Goal: Task Accomplishment & Management: Manage account settings

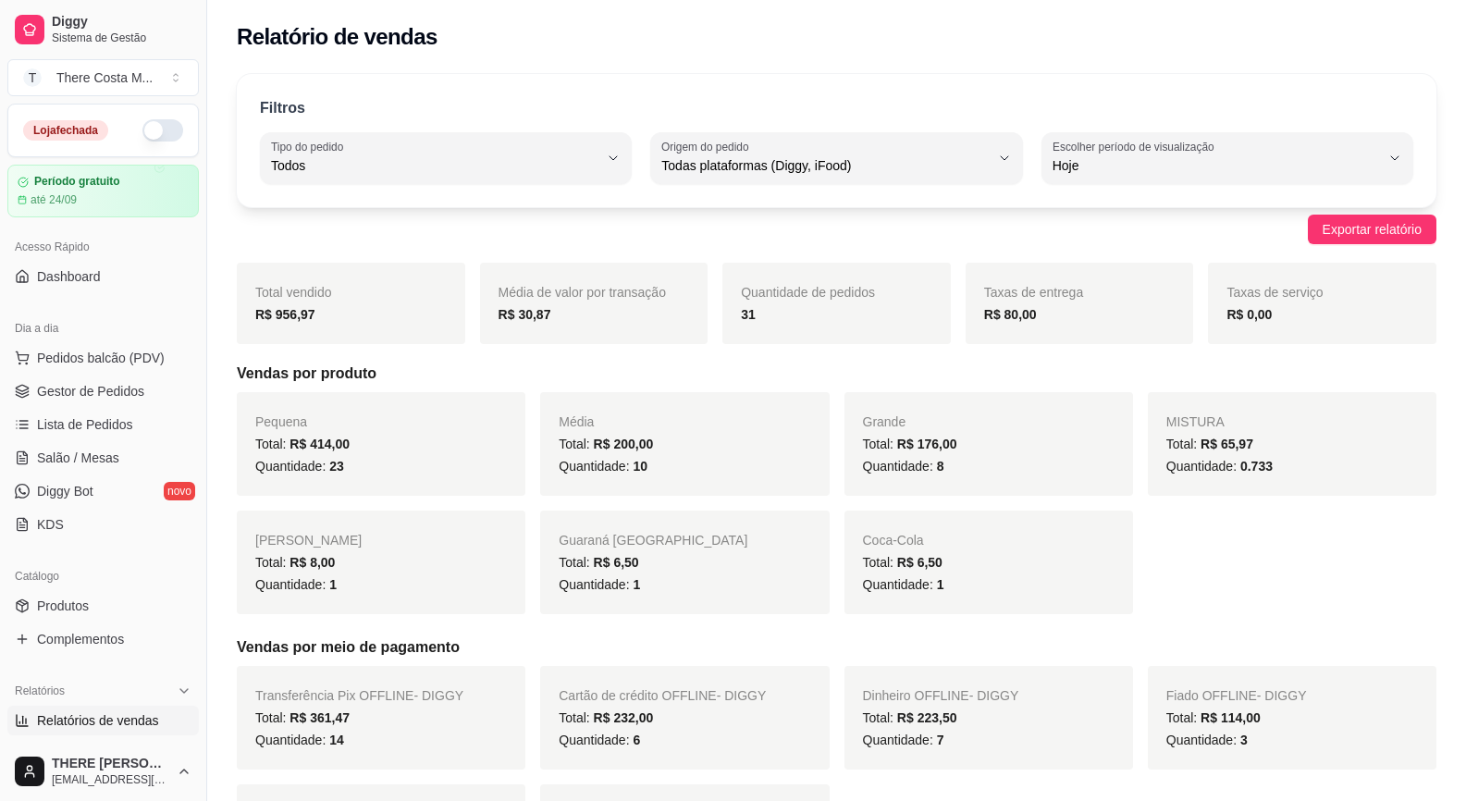
select select "ALL"
select select "0"
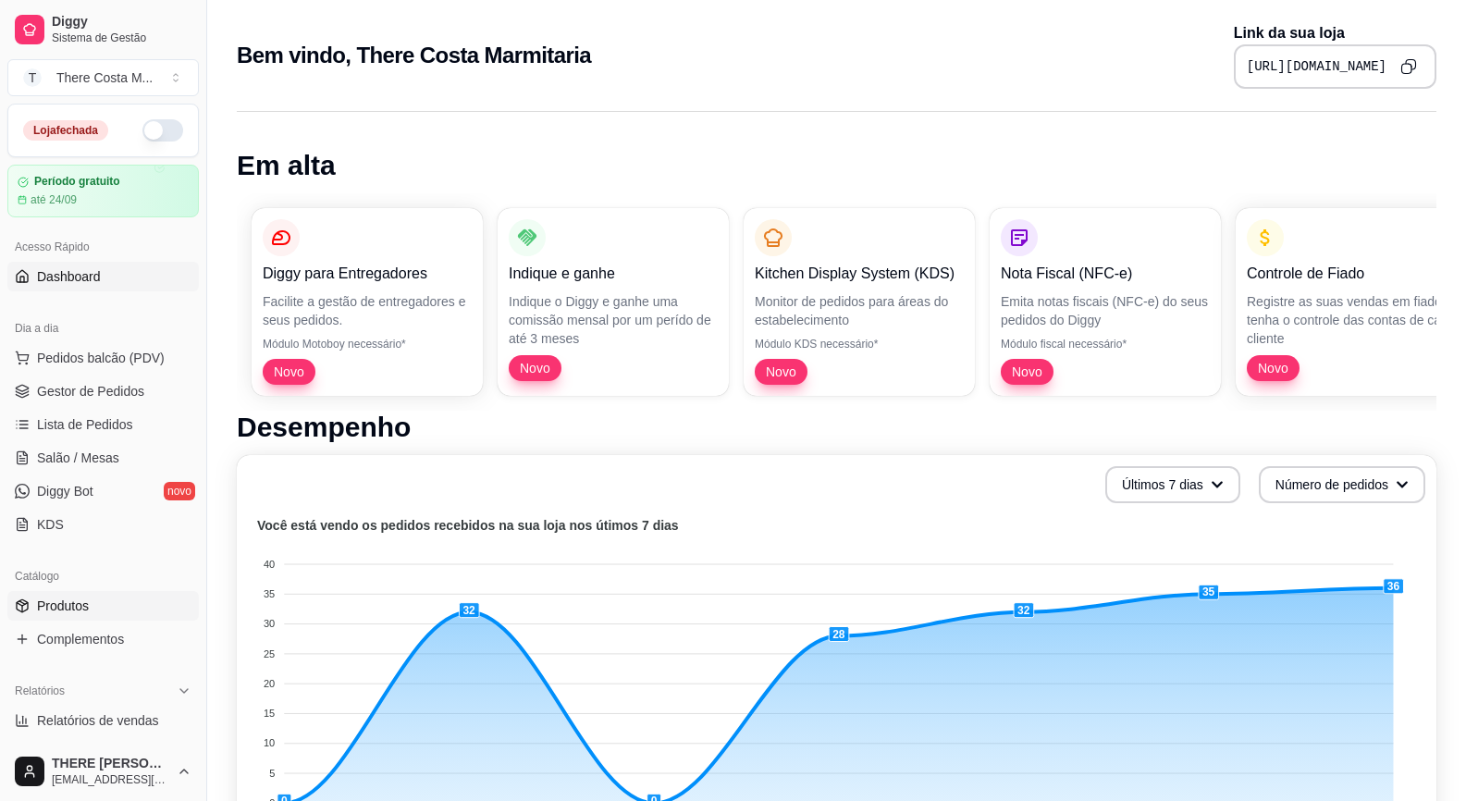
click at [105, 605] on link "Produtos" at bounding box center [103, 606] width 192 height 30
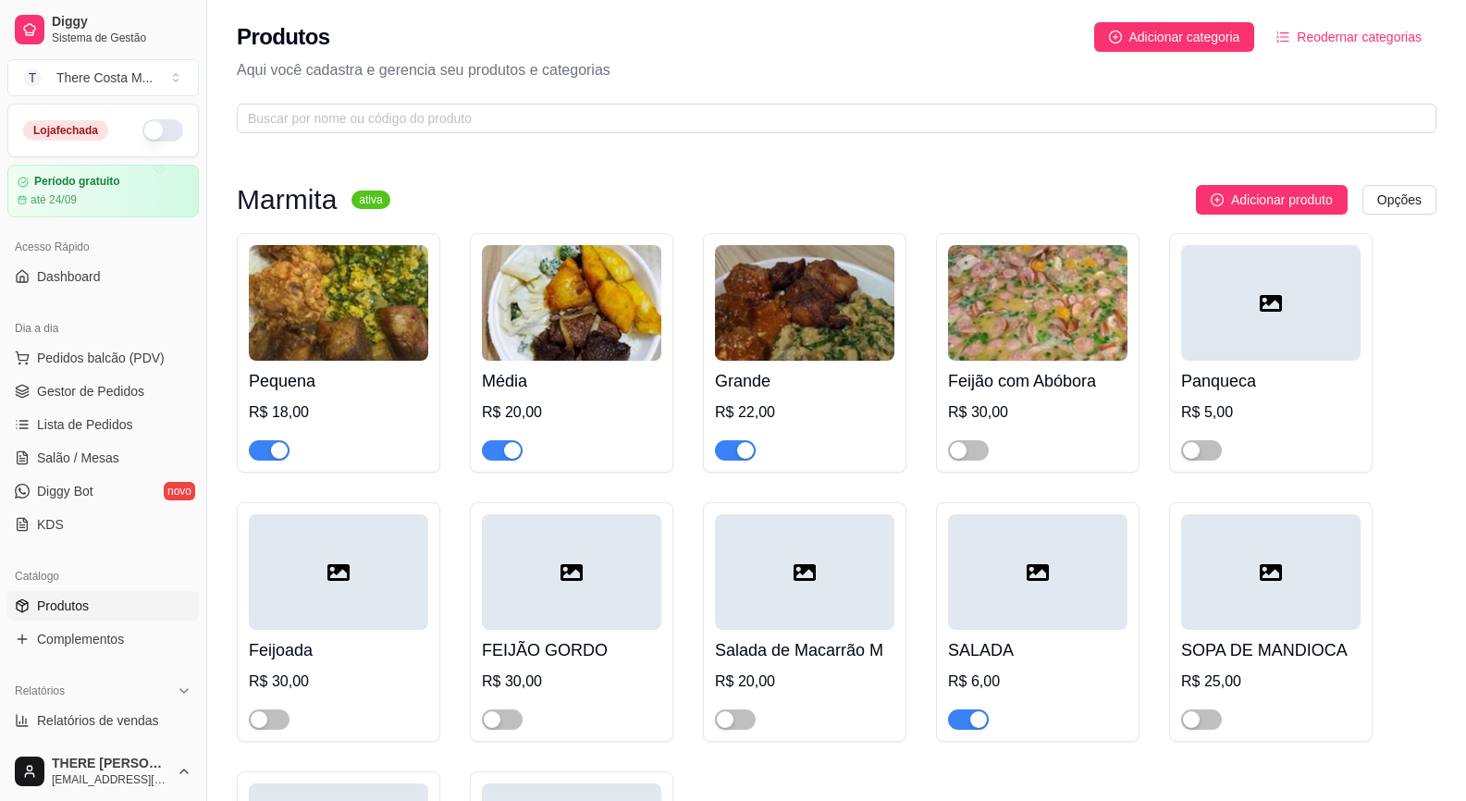
click at [277, 454] on div "button" at bounding box center [279, 450] width 17 height 17
click at [500, 453] on span "button" at bounding box center [502, 450] width 41 height 20
click at [744, 445] on div "button" at bounding box center [745, 450] width 17 height 17
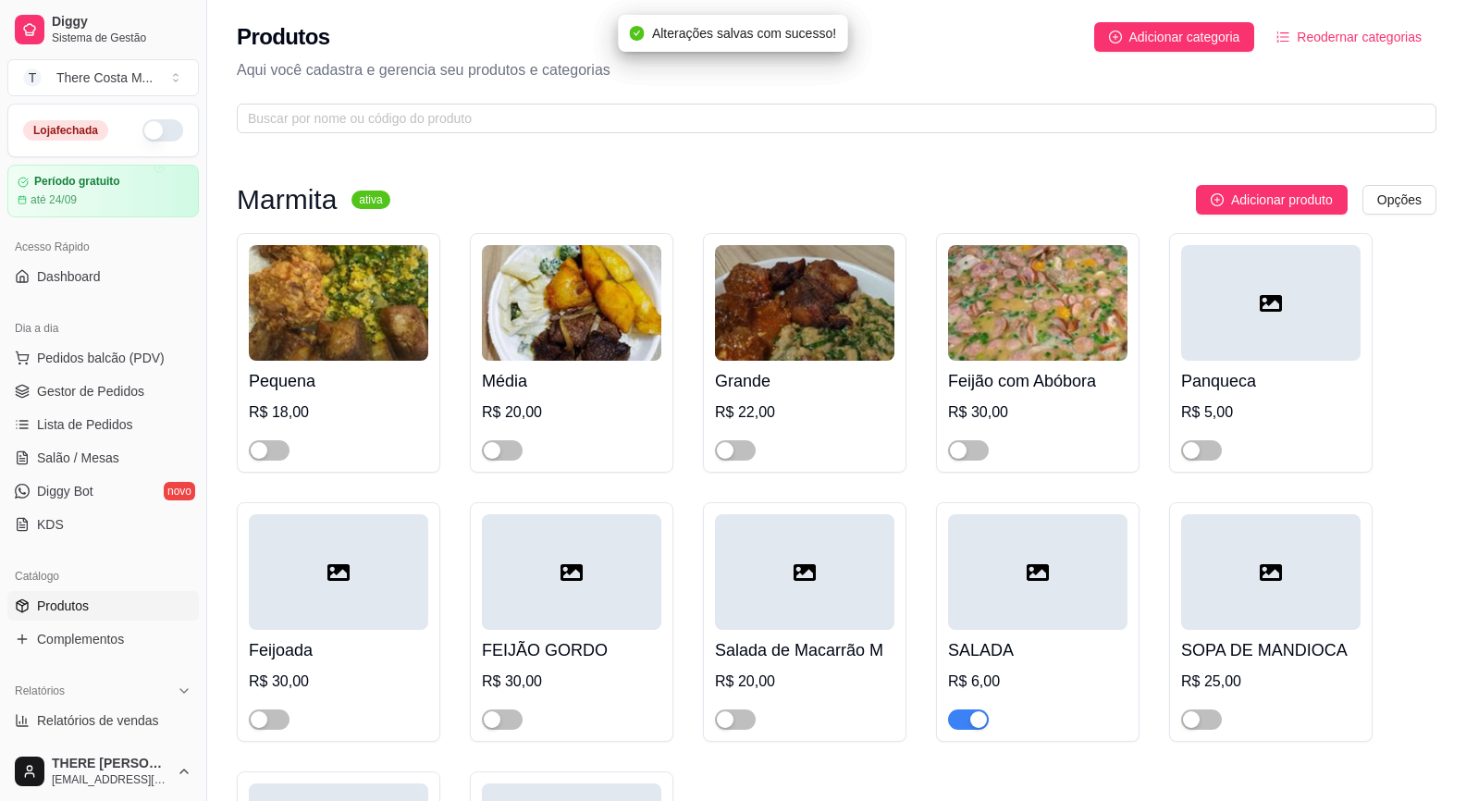
click at [958, 725] on span "button" at bounding box center [968, 720] width 41 height 20
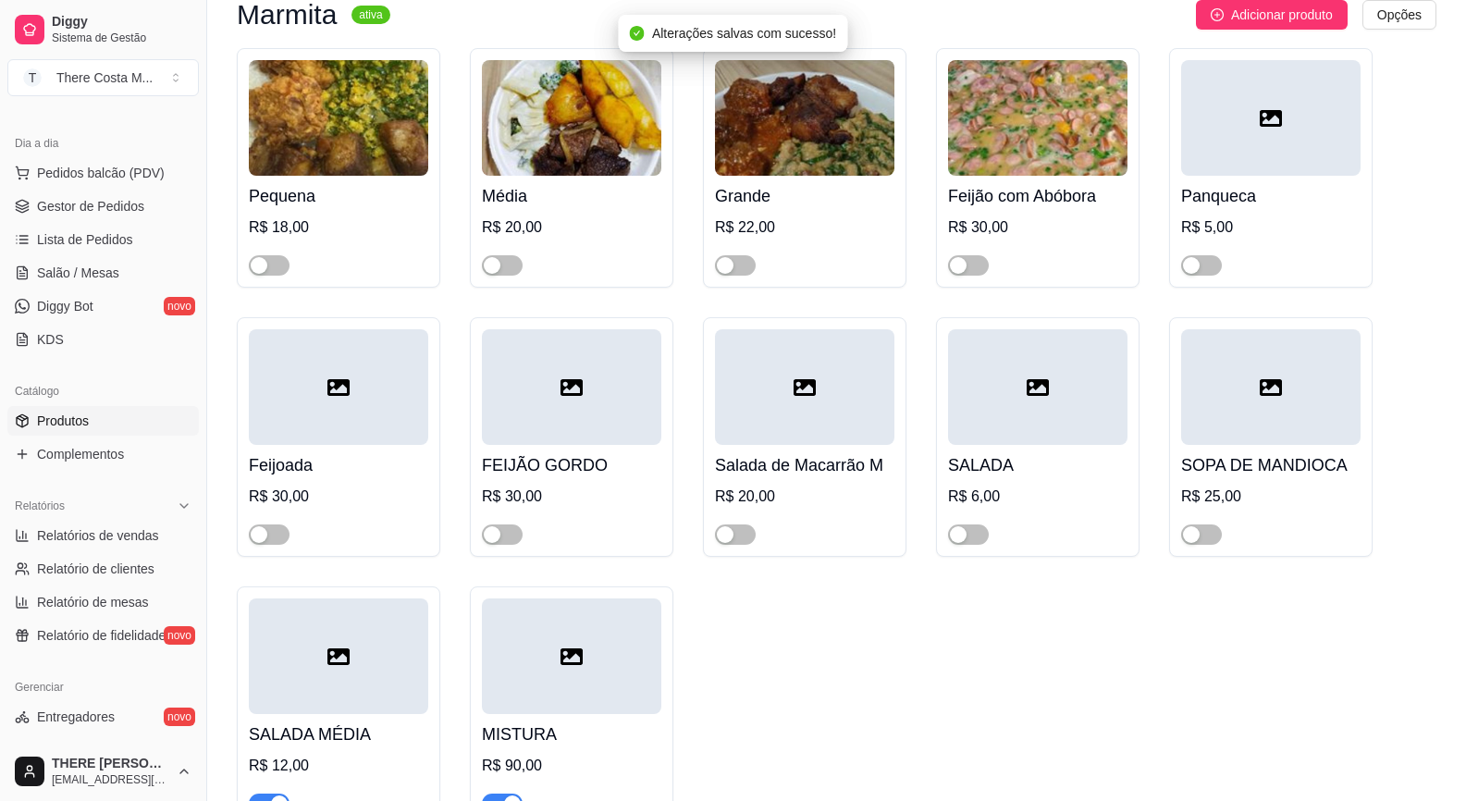
scroll to position [278, 0]
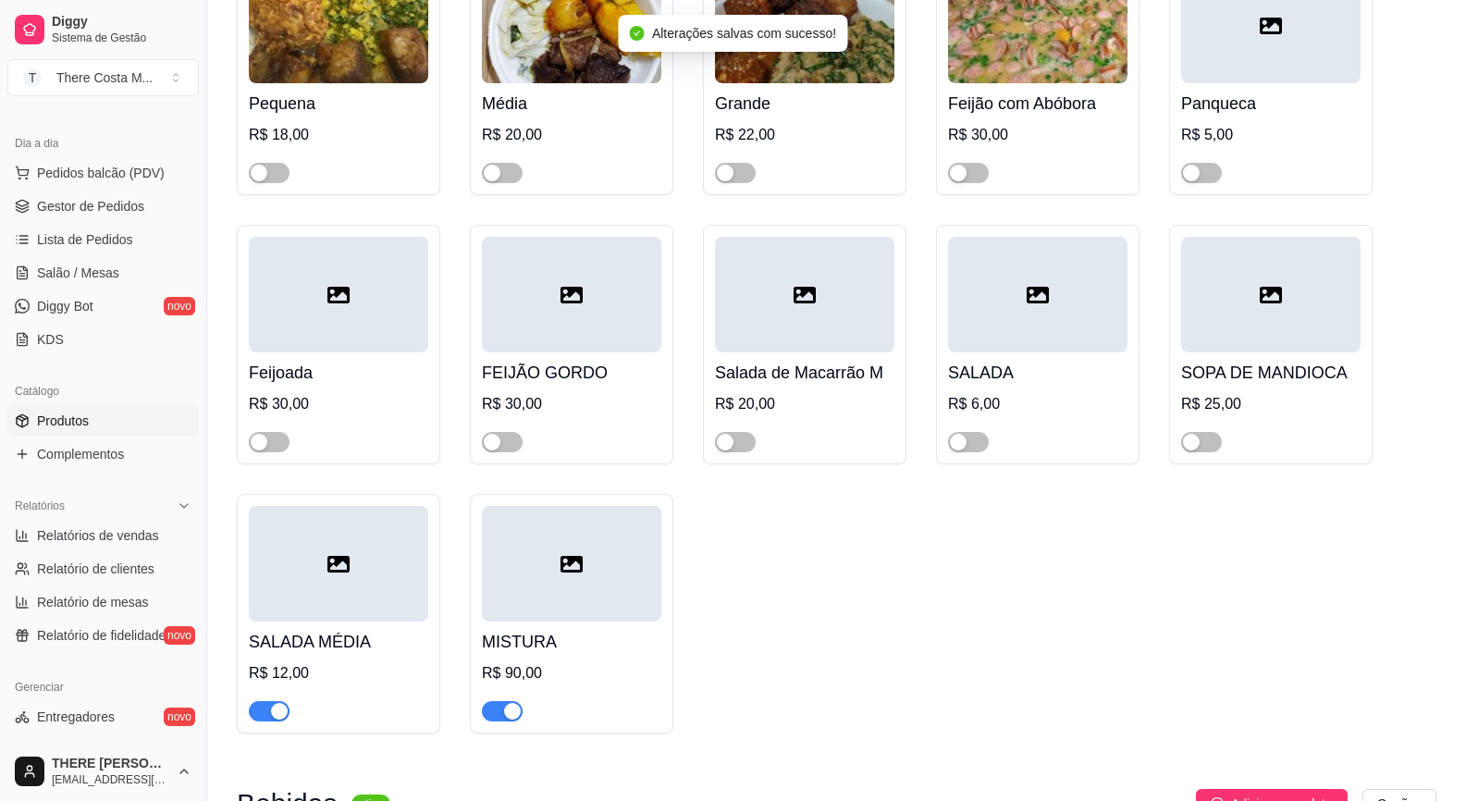
click at [277, 706] on div "button" at bounding box center [279, 711] width 17 height 17
click at [503, 708] on span "button" at bounding box center [502, 711] width 41 height 20
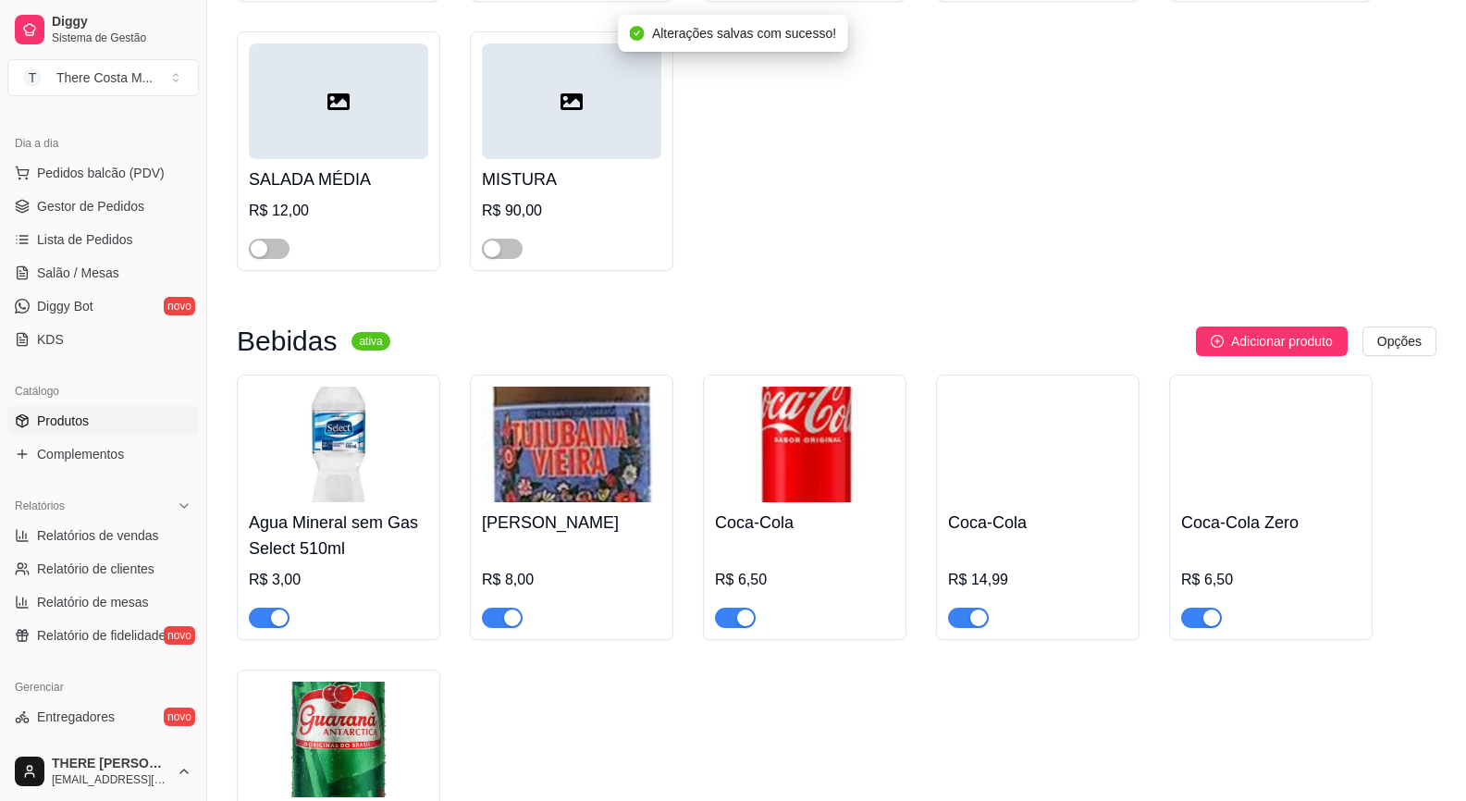
scroll to position [833, 0]
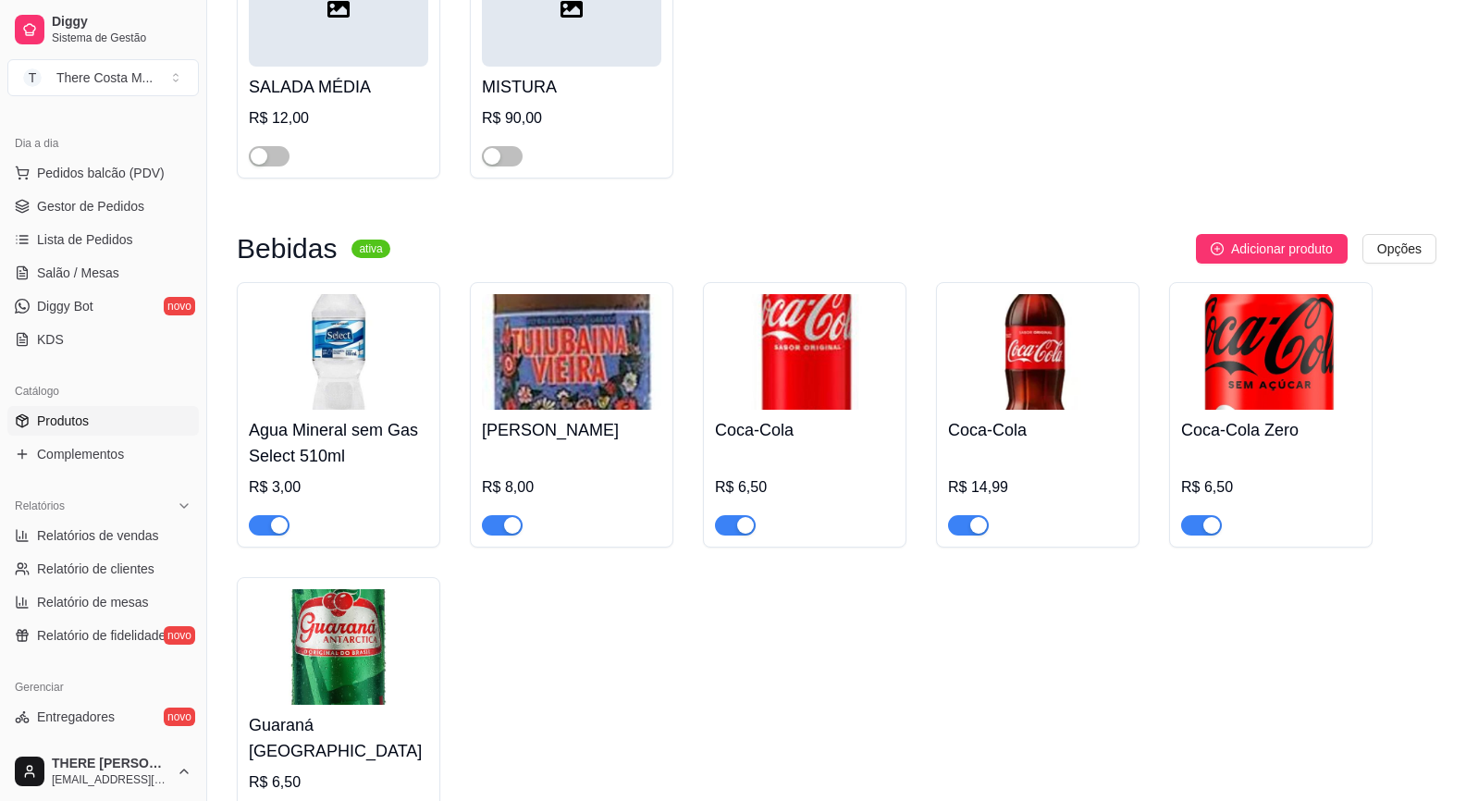
click at [284, 523] on div "button" at bounding box center [279, 525] width 17 height 17
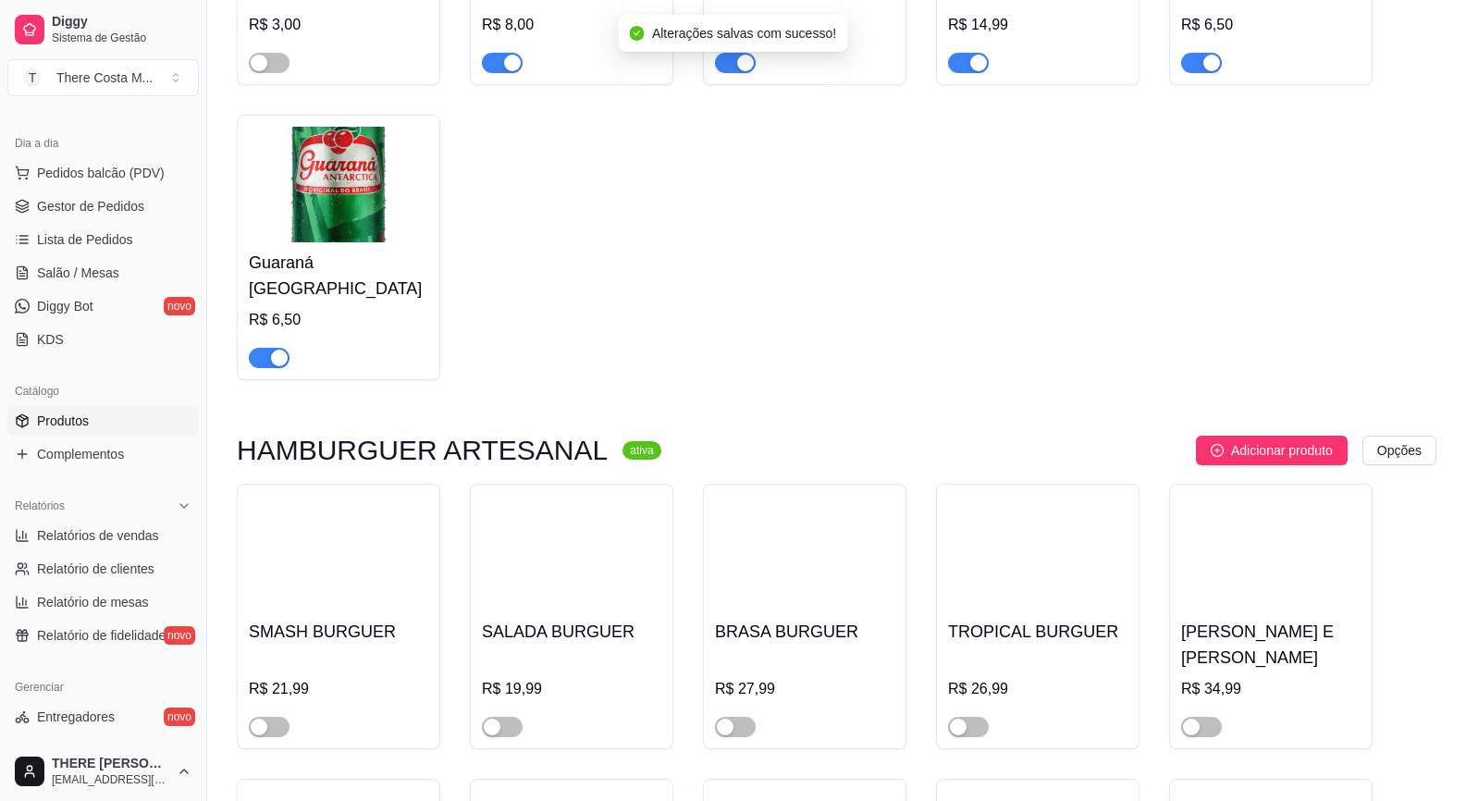
scroll to position [1388, 0]
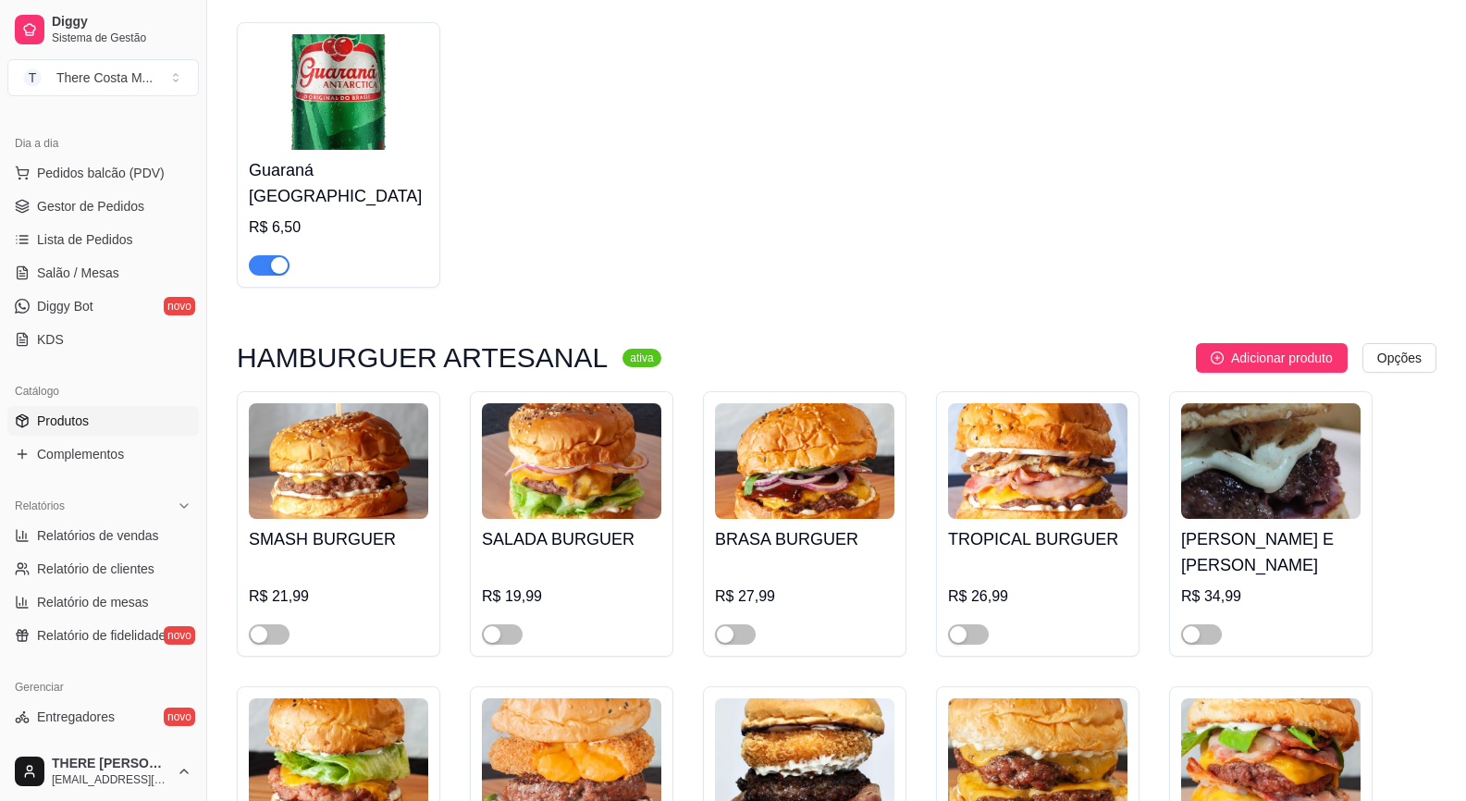
click at [536, 536] on div "SALADA BURGUER R$ 19,99" at bounding box center [571, 582] width 179 height 126
click at [360, 467] on img at bounding box center [338, 461] width 179 height 116
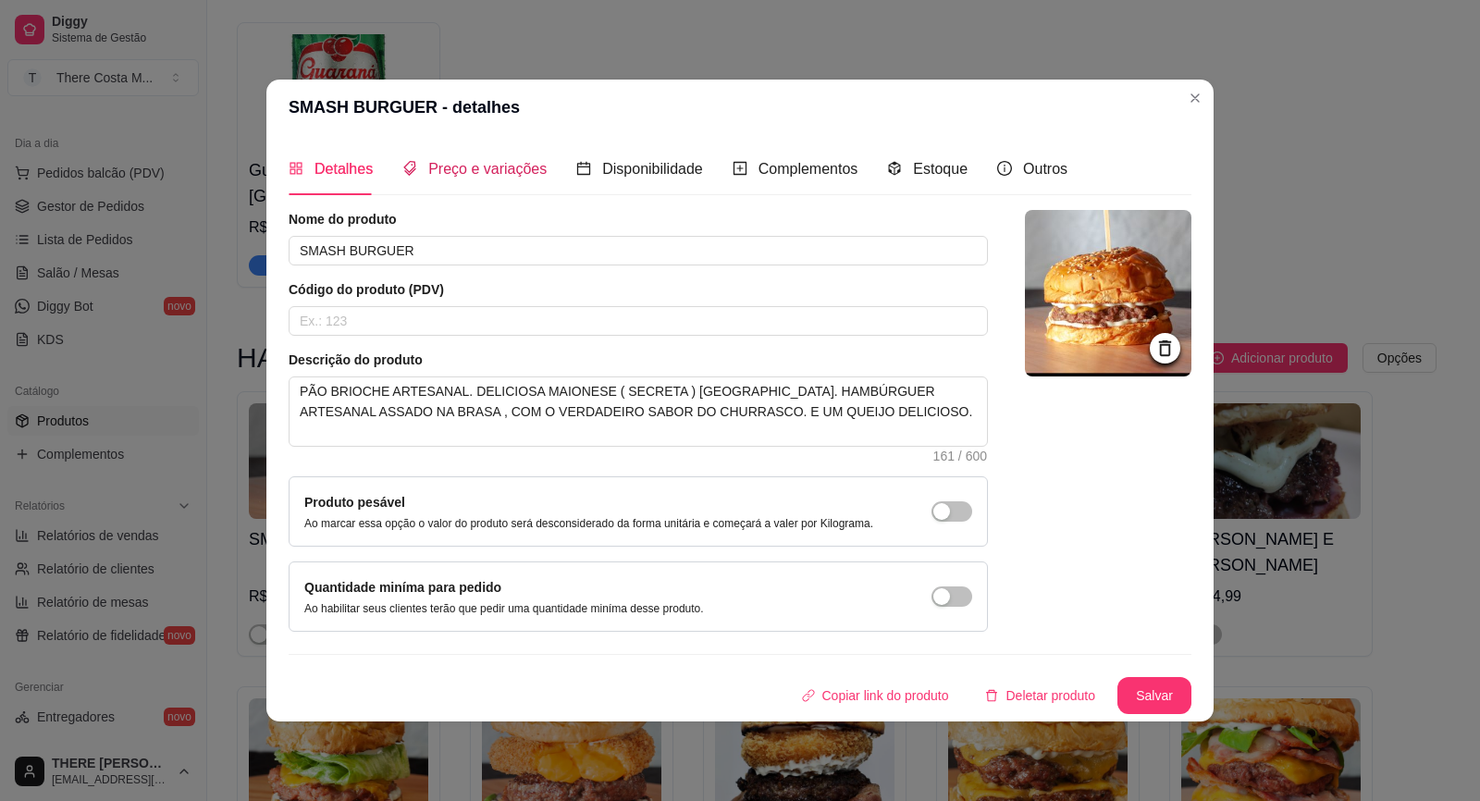
click at [430, 180] on div "Preço e variações" at bounding box center [474, 168] width 144 height 23
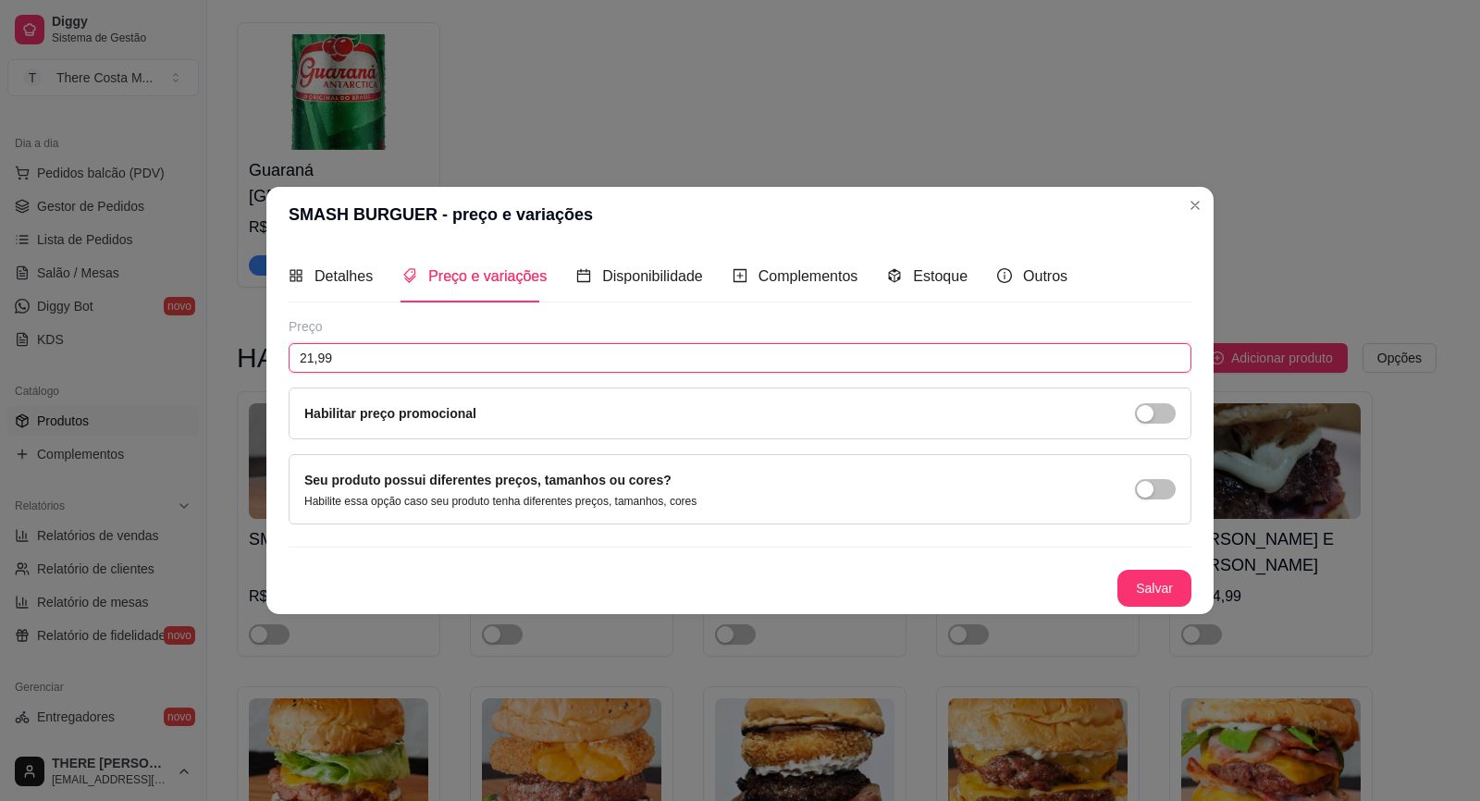
click at [377, 358] on input "21,99" at bounding box center [740, 358] width 903 height 30
type input "14,99"
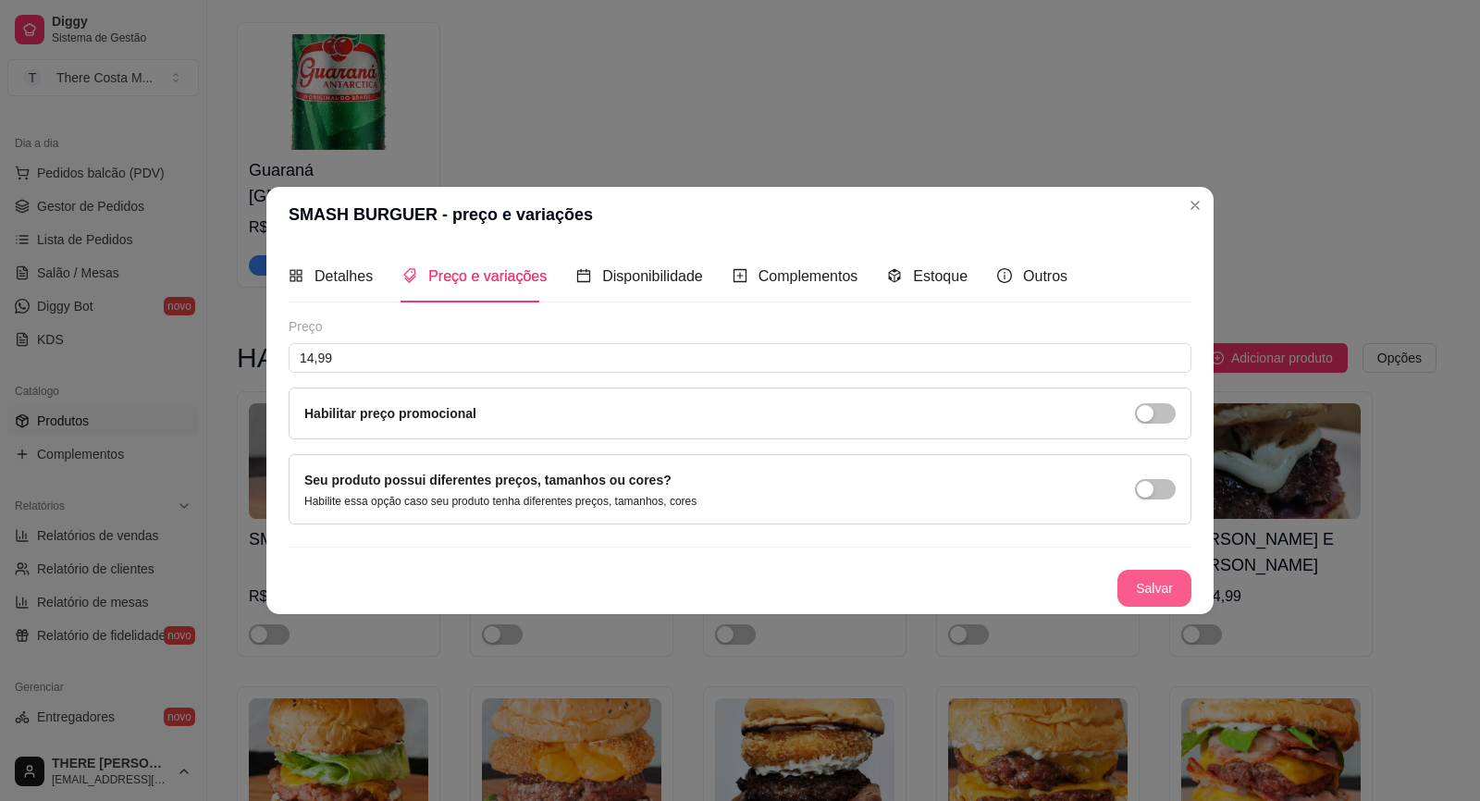
click at [1161, 579] on button "Salvar" at bounding box center [1155, 588] width 74 height 37
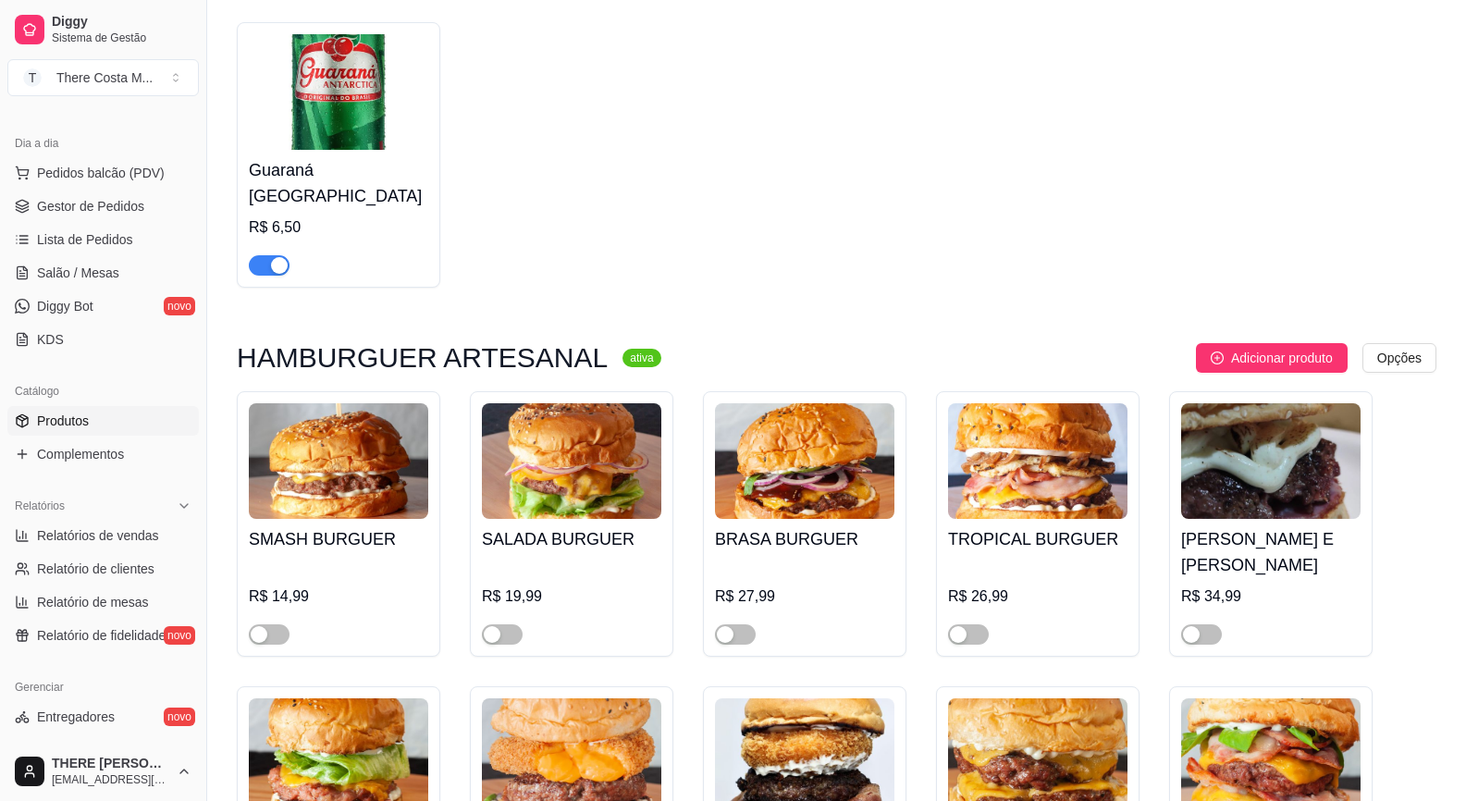
click at [271, 624] on span "button" at bounding box center [269, 634] width 41 height 20
click at [513, 624] on span "button" at bounding box center [502, 634] width 41 height 20
click at [316, 465] on img at bounding box center [338, 461] width 179 height 116
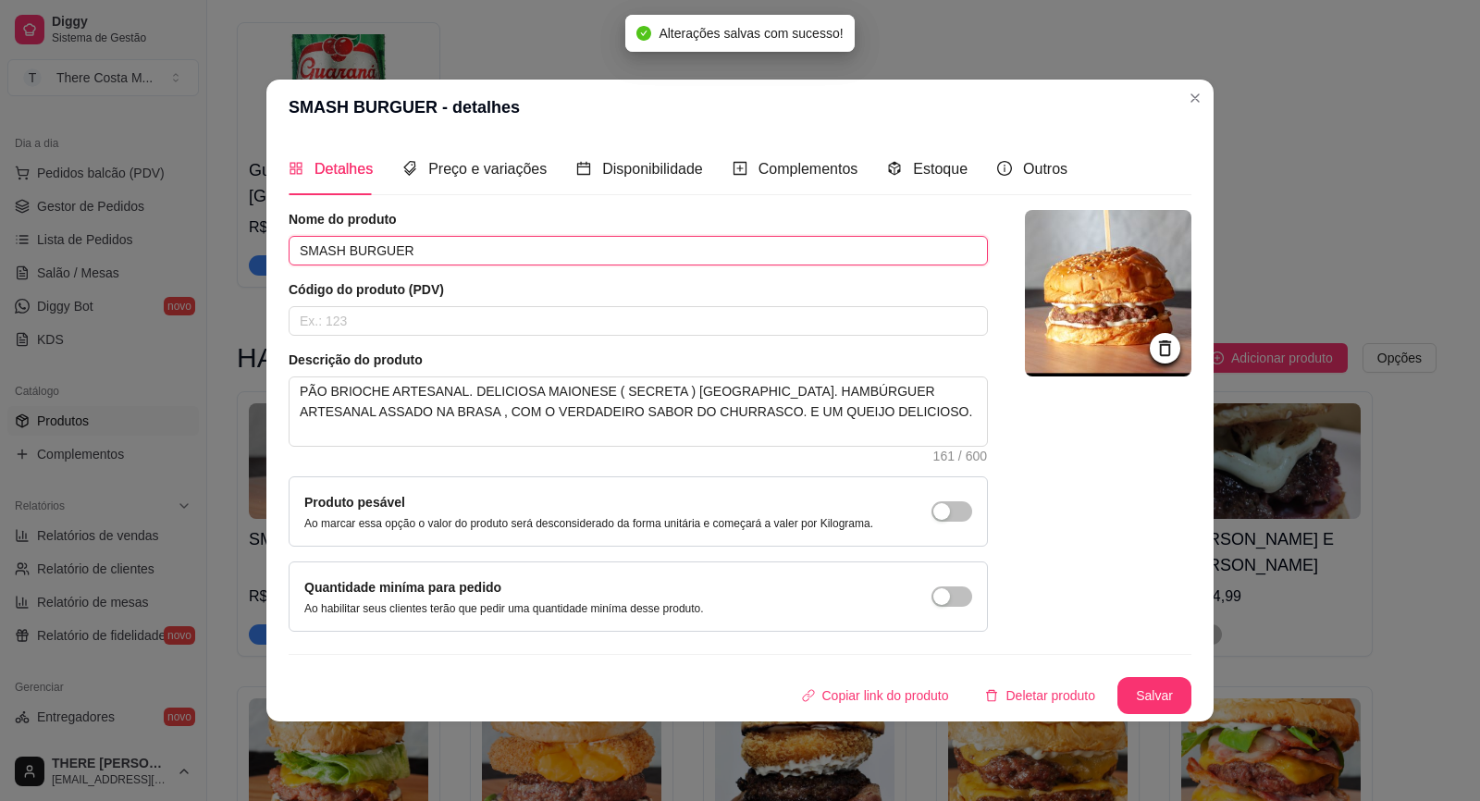
click at [439, 250] on input "SMASH BURGUER" at bounding box center [638, 251] width 699 height 30
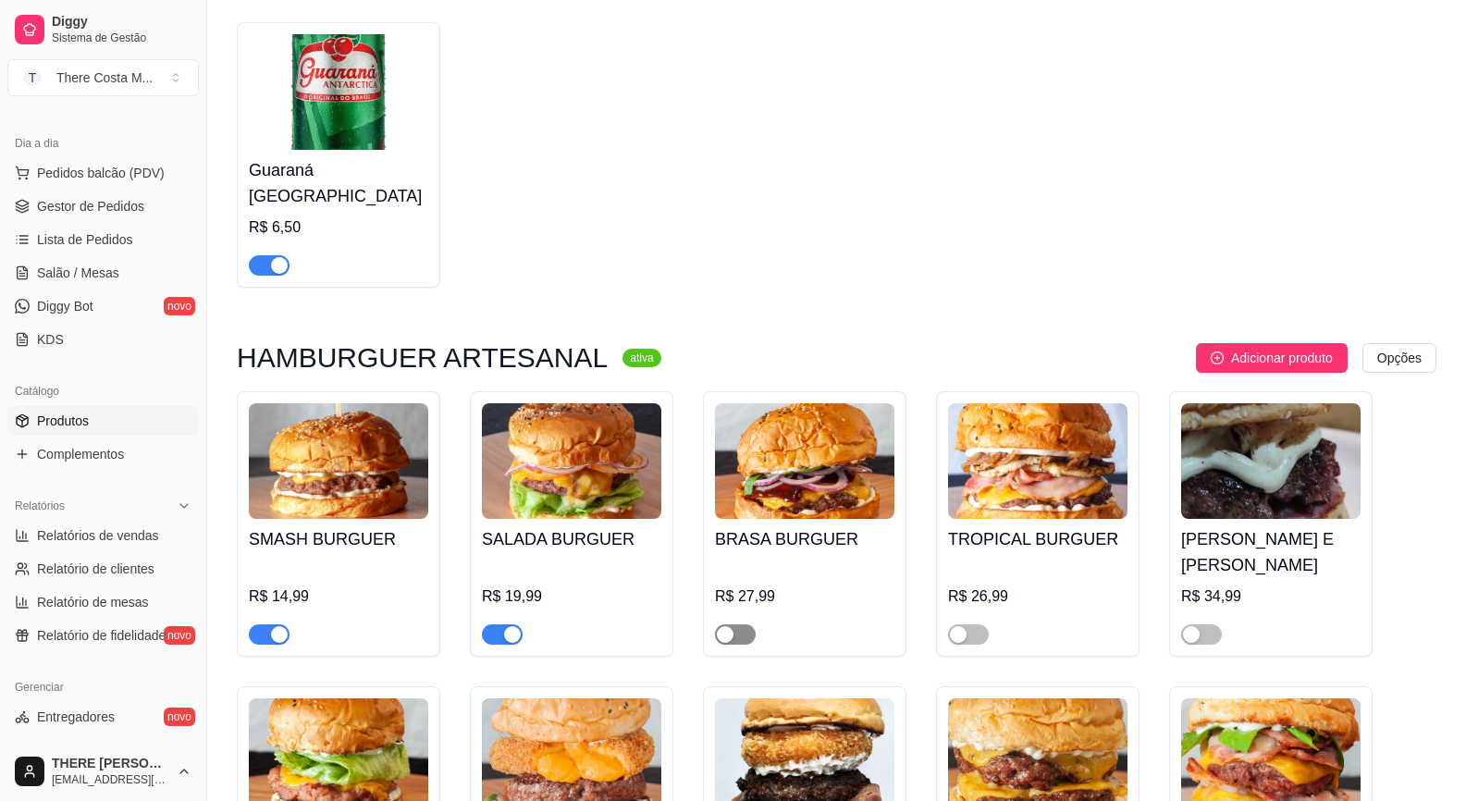
click at [733, 626] on div "button" at bounding box center [725, 634] width 17 height 17
click at [966, 626] on div "button" at bounding box center [958, 634] width 17 height 17
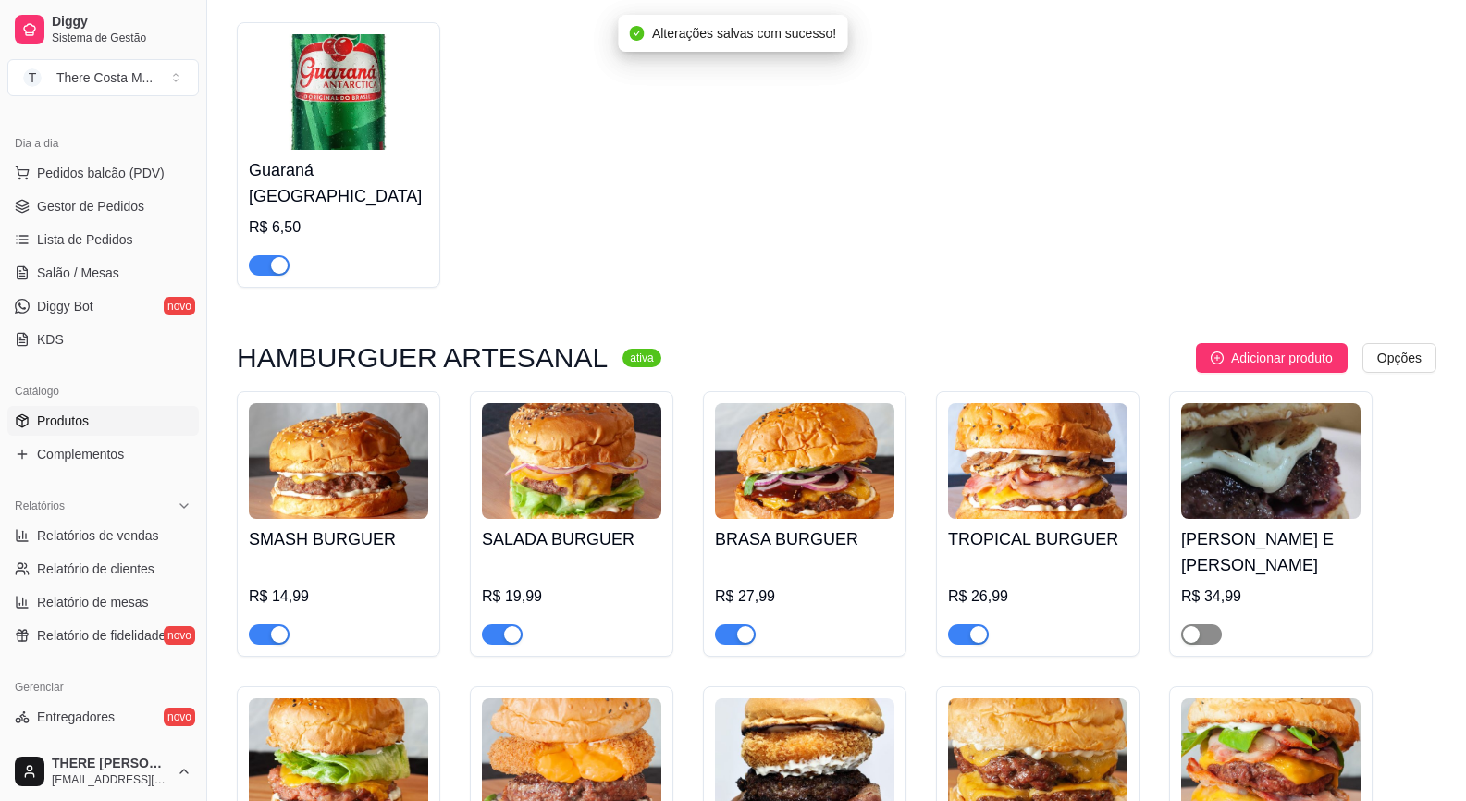
click at [1203, 624] on span "button" at bounding box center [1201, 634] width 41 height 20
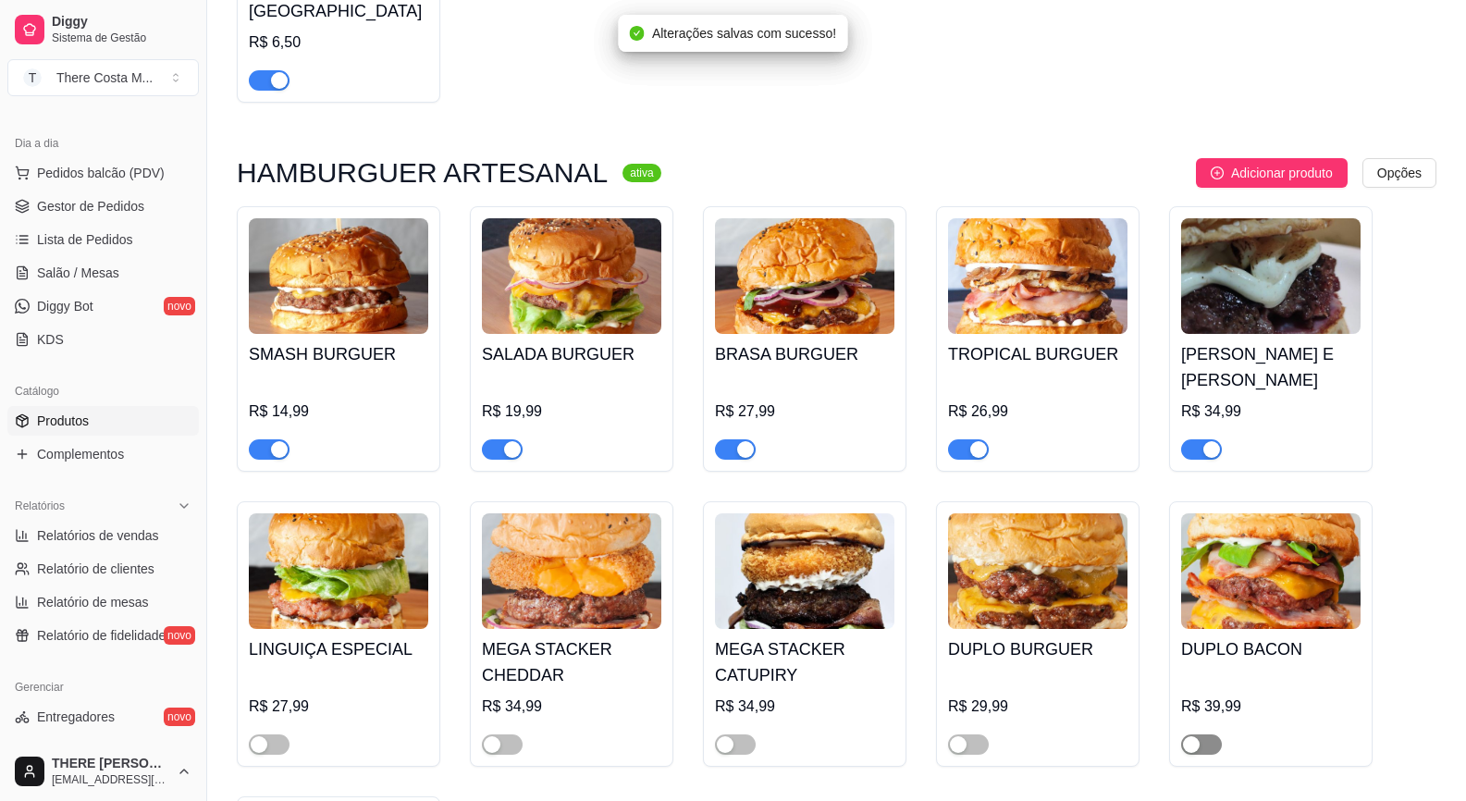
click at [1193, 736] on div "button" at bounding box center [1191, 744] width 17 height 17
click at [973, 735] on span "button" at bounding box center [968, 745] width 41 height 20
click at [274, 735] on span "button" at bounding box center [269, 745] width 41 height 20
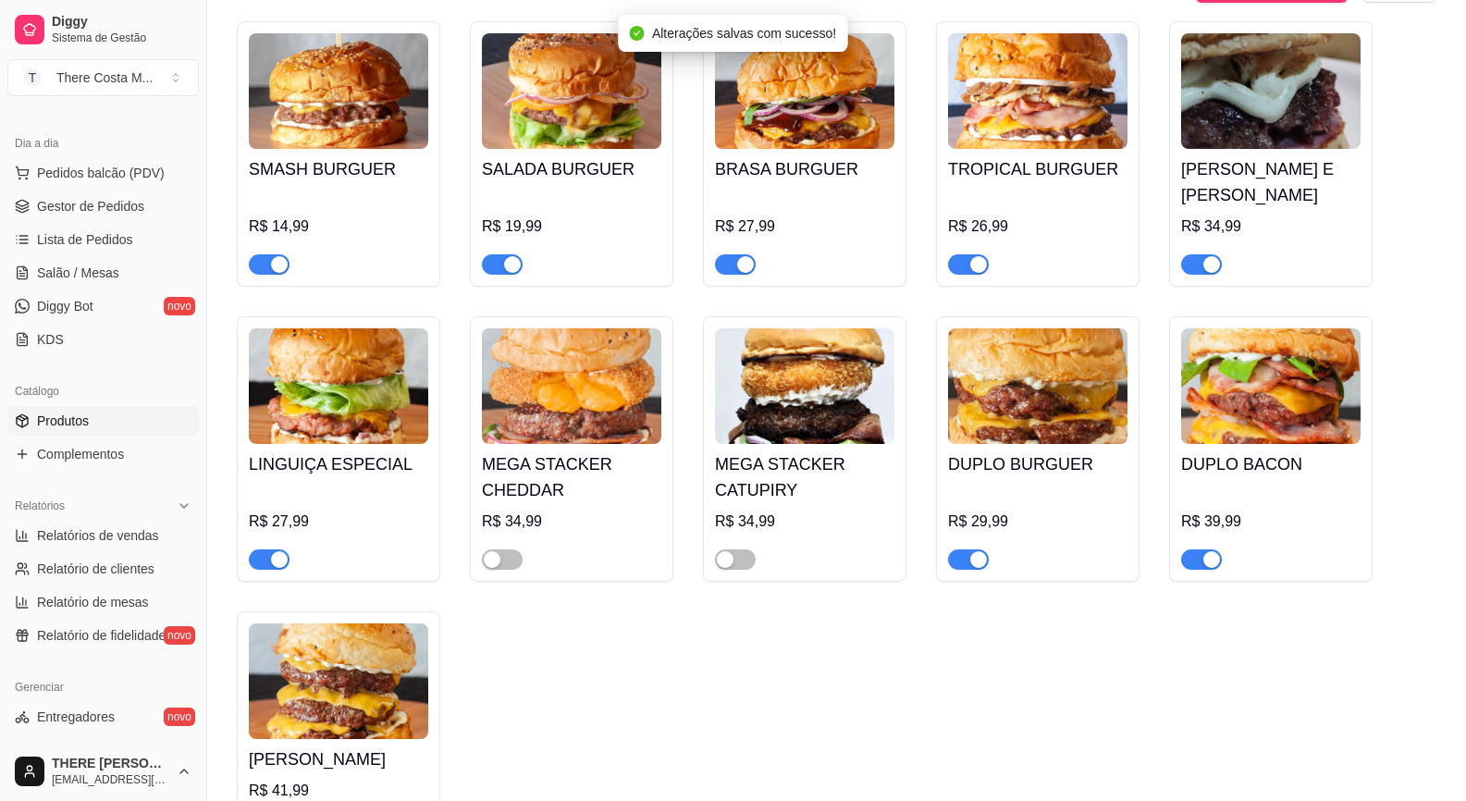
scroll to position [1850, 0]
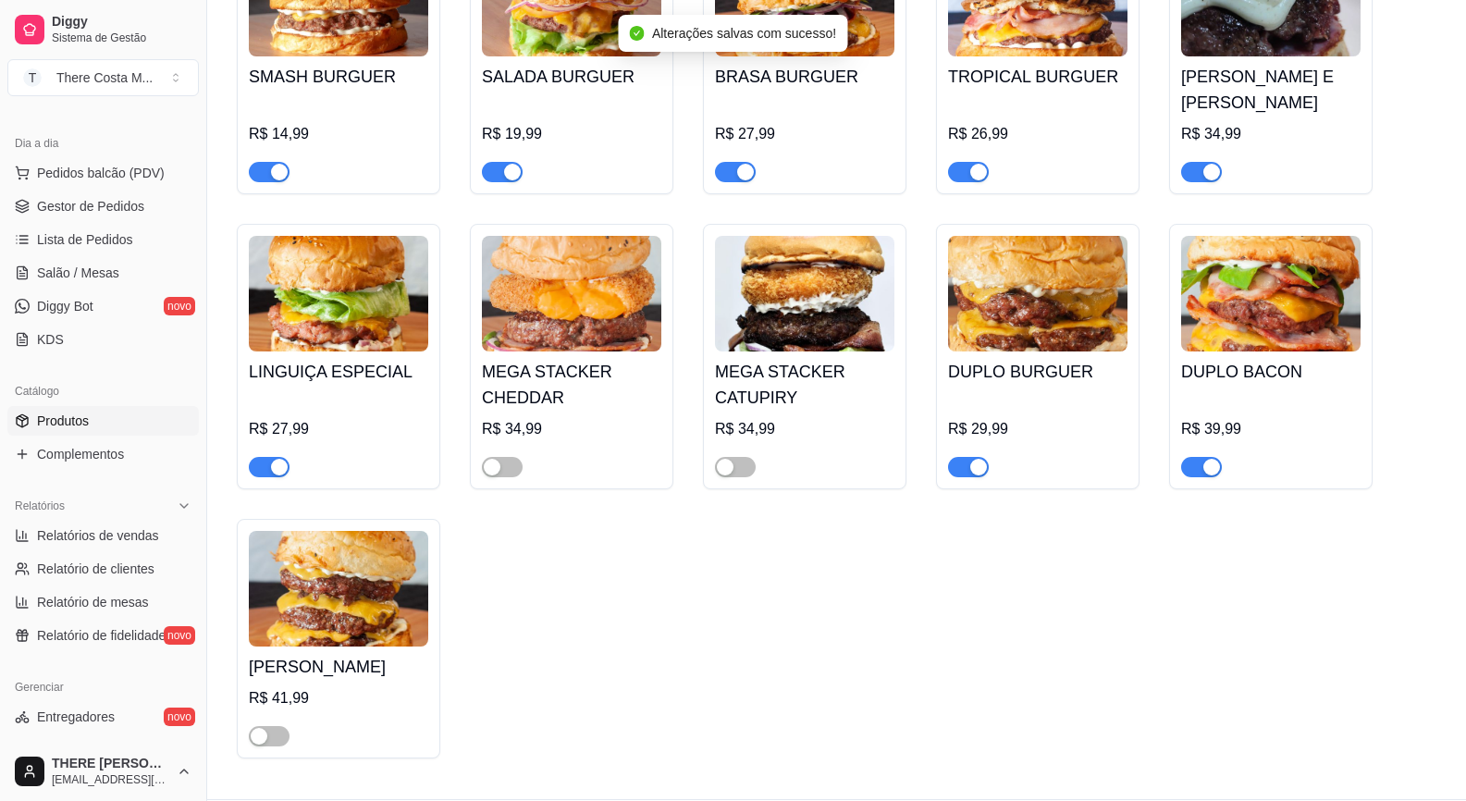
click at [279, 724] on div at bounding box center [269, 735] width 41 height 22
click at [260, 728] on div "button" at bounding box center [259, 736] width 17 height 17
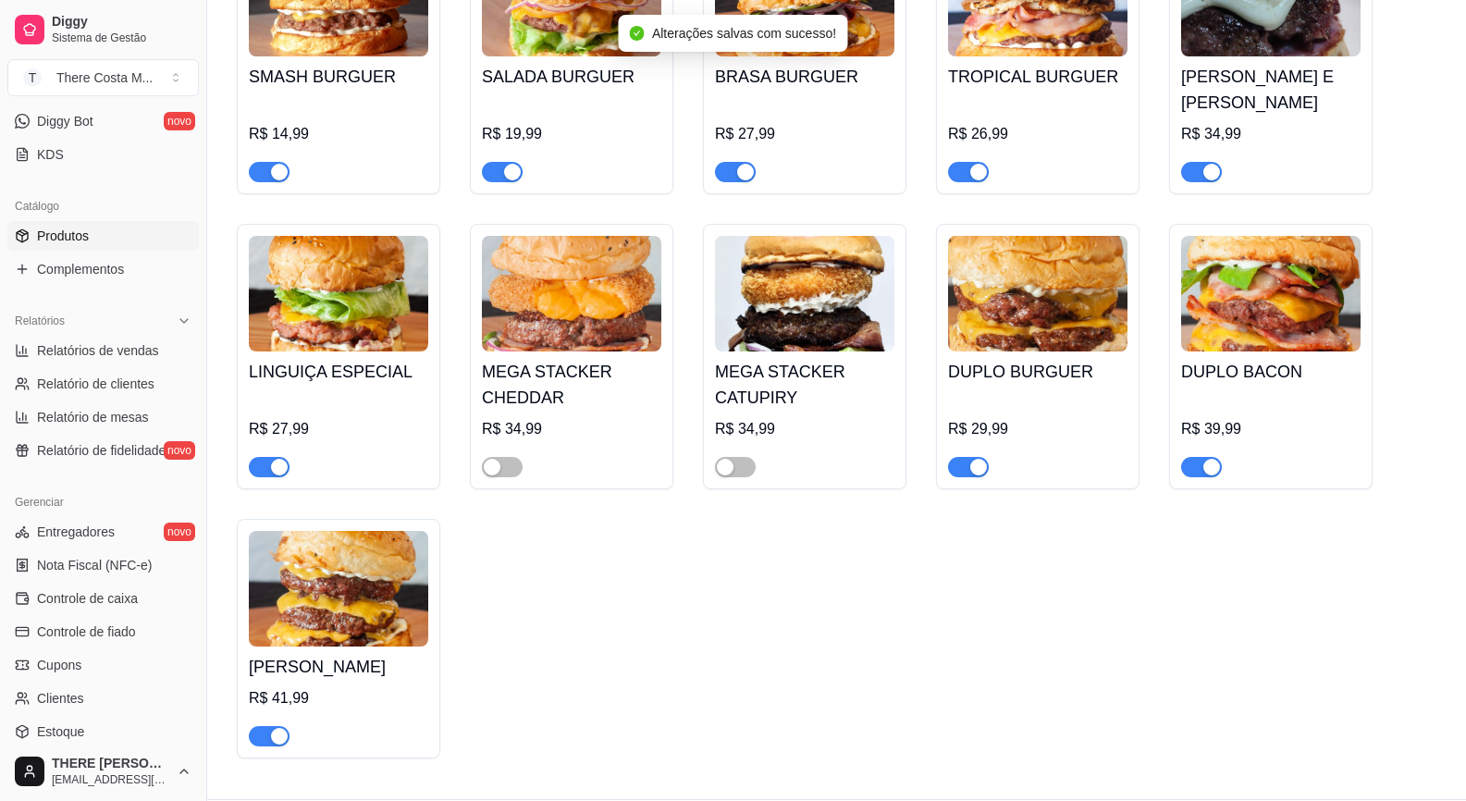
scroll to position [530, 0]
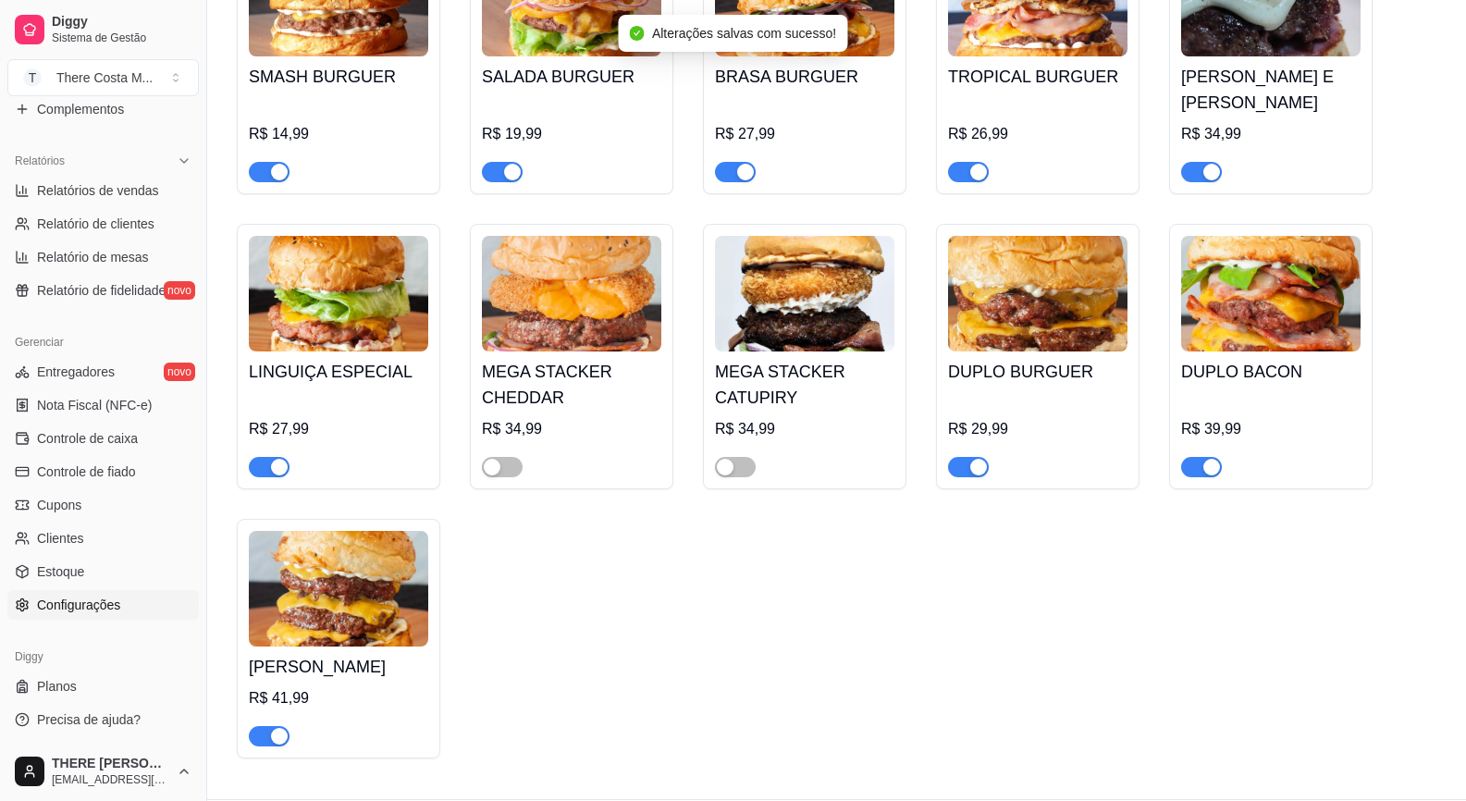
click at [100, 612] on span "Configurações" at bounding box center [78, 605] width 83 height 19
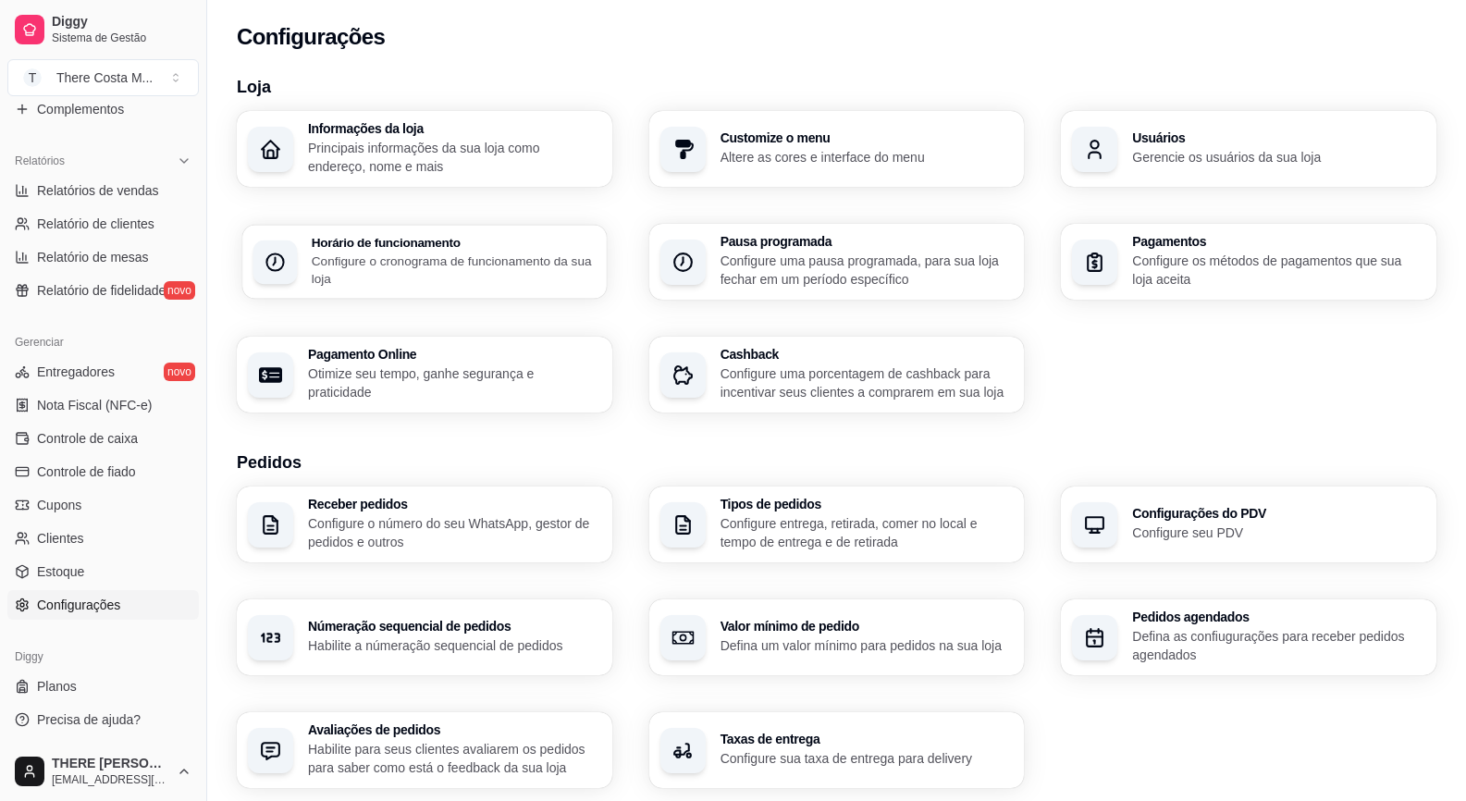
click at [385, 266] on p "Configure o cronograma de funcionamento da sua loja" at bounding box center [454, 270] width 284 height 36
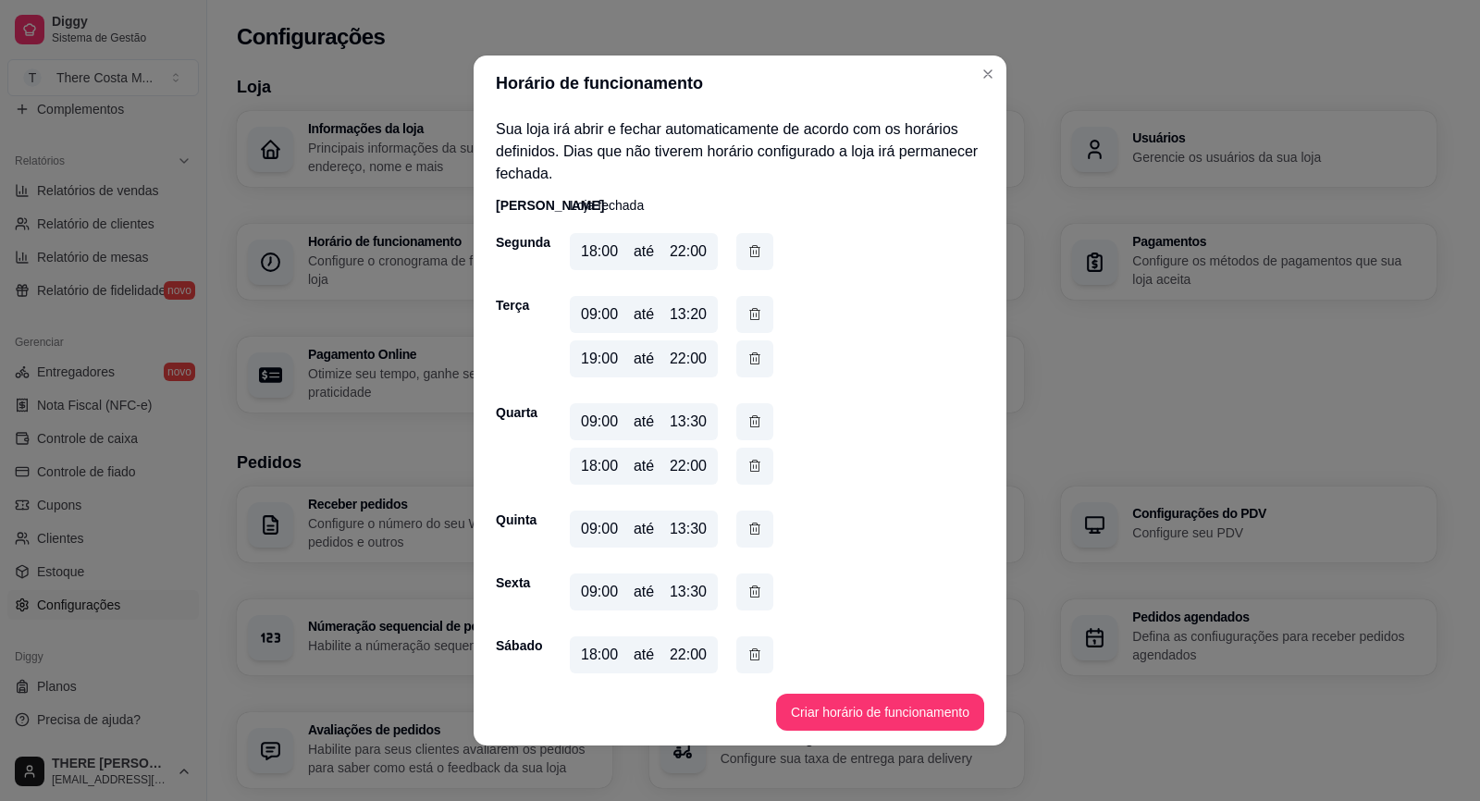
click at [584, 587] on div "09:00" at bounding box center [599, 592] width 37 height 22
click at [864, 714] on button "Criar horário de funcionamento" at bounding box center [880, 712] width 208 height 37
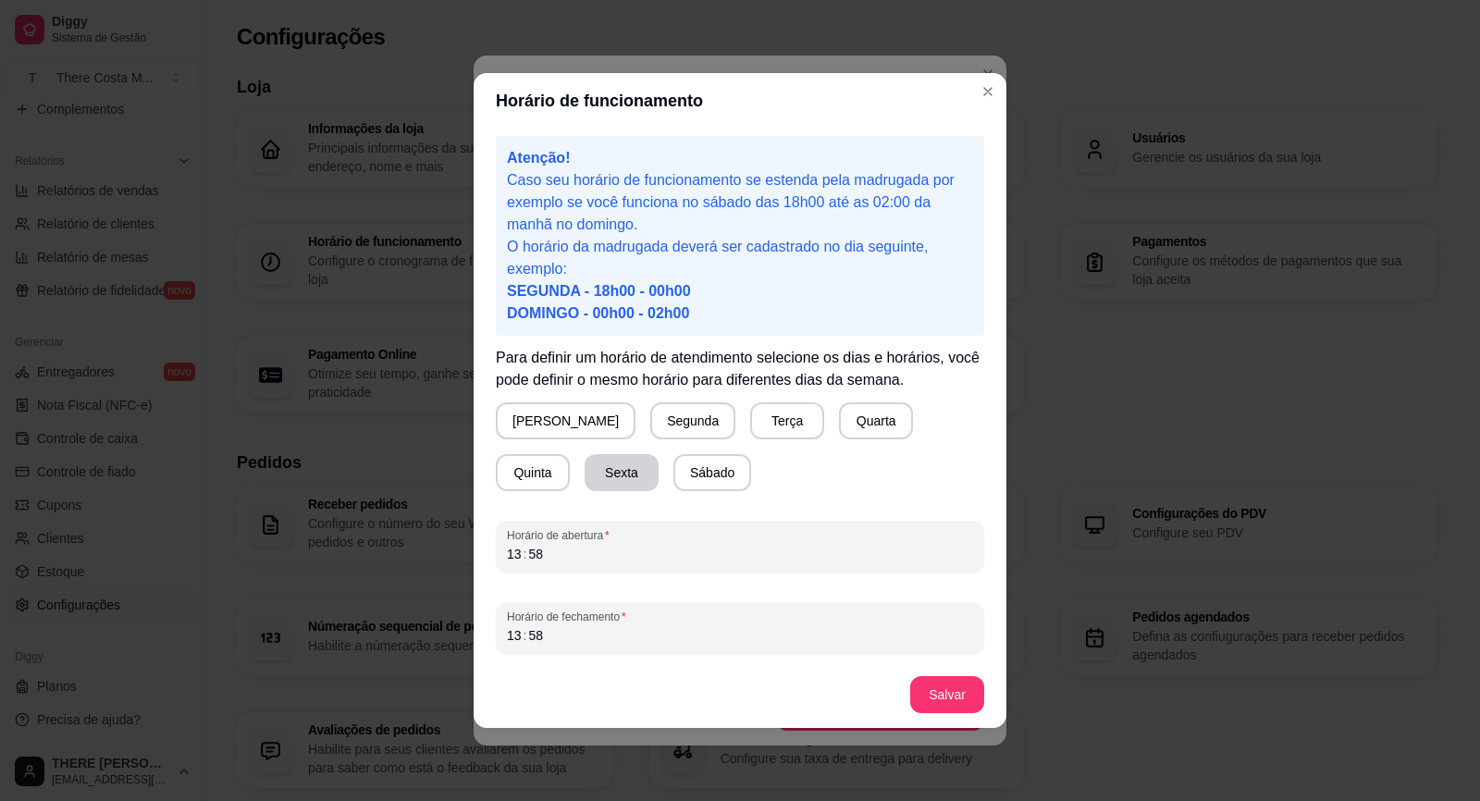
click at [585, 468] on button "Sexta" at bounding box center [622, 472] width 74 height 37
click at [507, 557] on div "13" at bounding box center [514, 554] width 19 height 19
click at [510, 635] on div "13" at bounding box center [514, 635] width 19 height 19
click at [935, 704] on button "Salvar" at bounding box center [947, 694] width 74 height 37
